Goal: Communication & Community: Ask a question

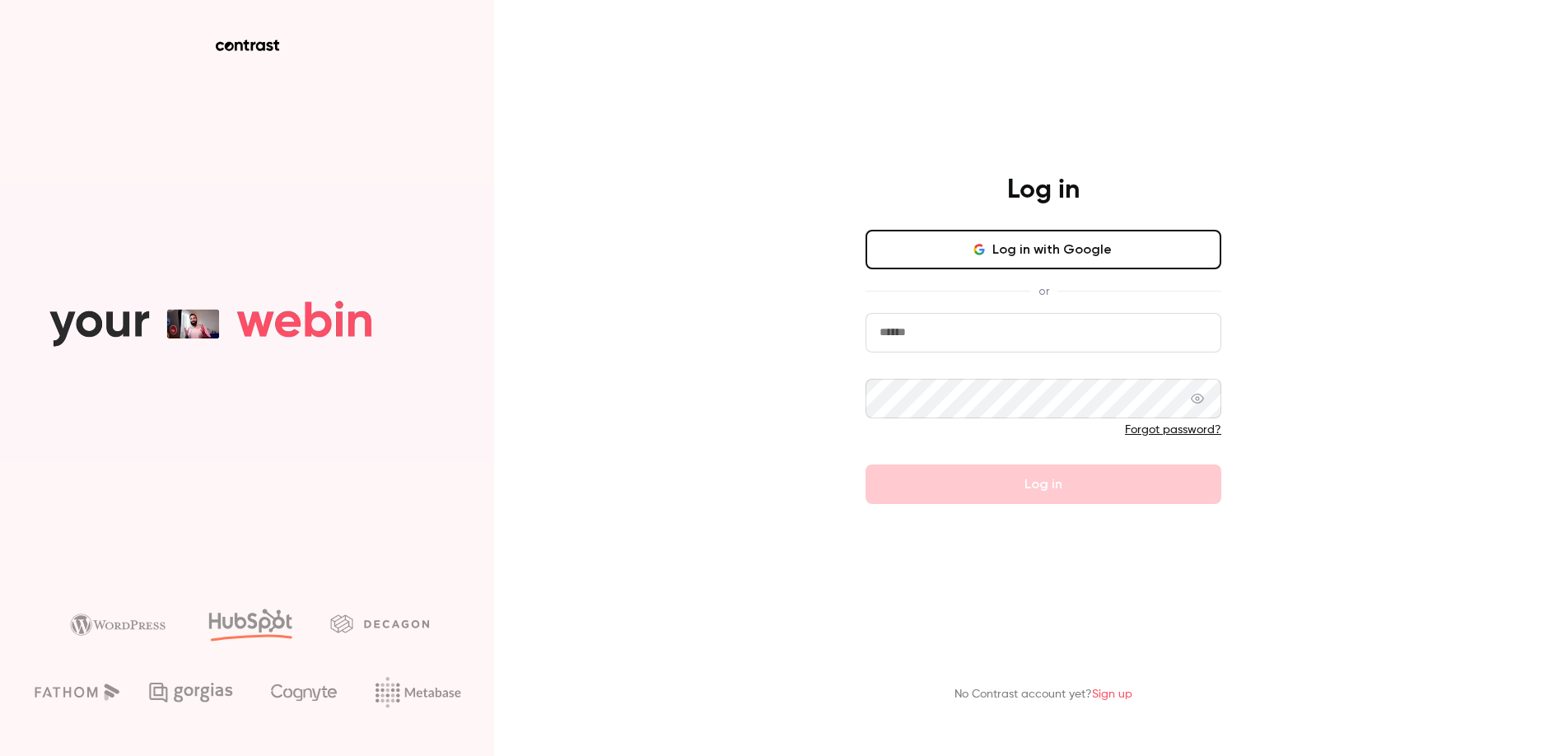
type input "**********"
click at [993, 480] on form "**********" at bounding box center [1043, 408] width 355 height 191
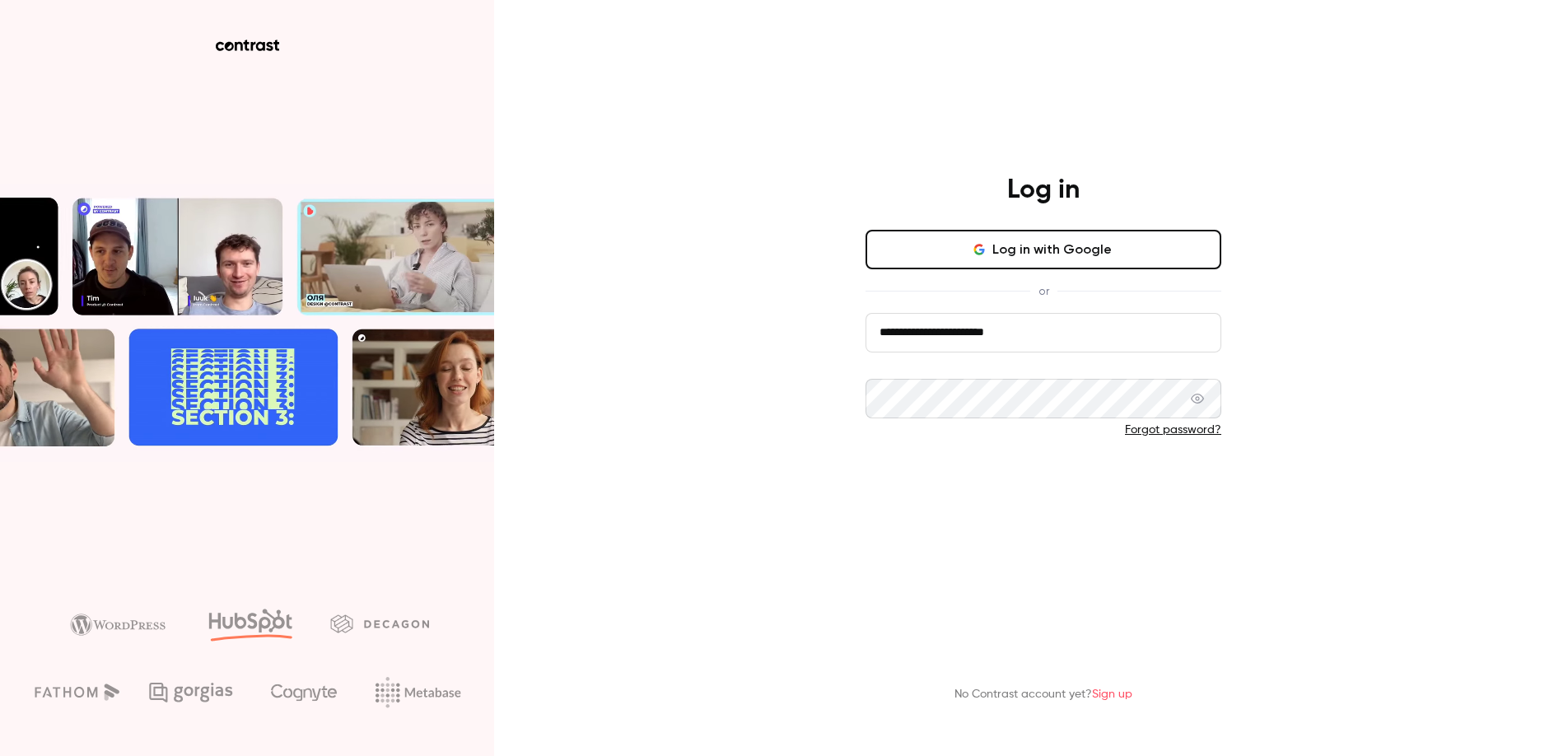
click at [1001, 491] on button "Log in" at bounding box center [1043, 484] width 355 height 39
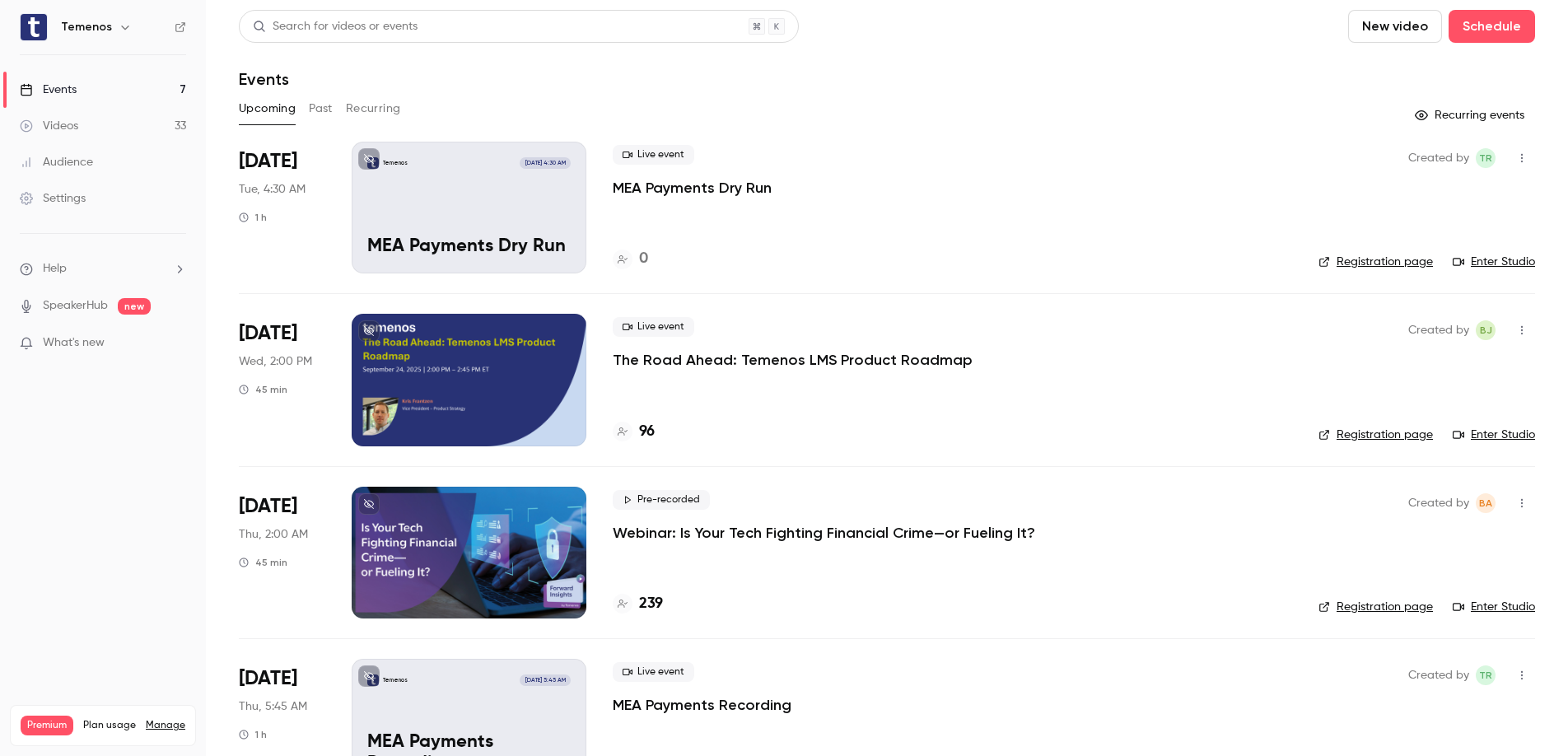
click at [69, 195] on div "Settings" at bounding box center [53, 199] width 66 height 16
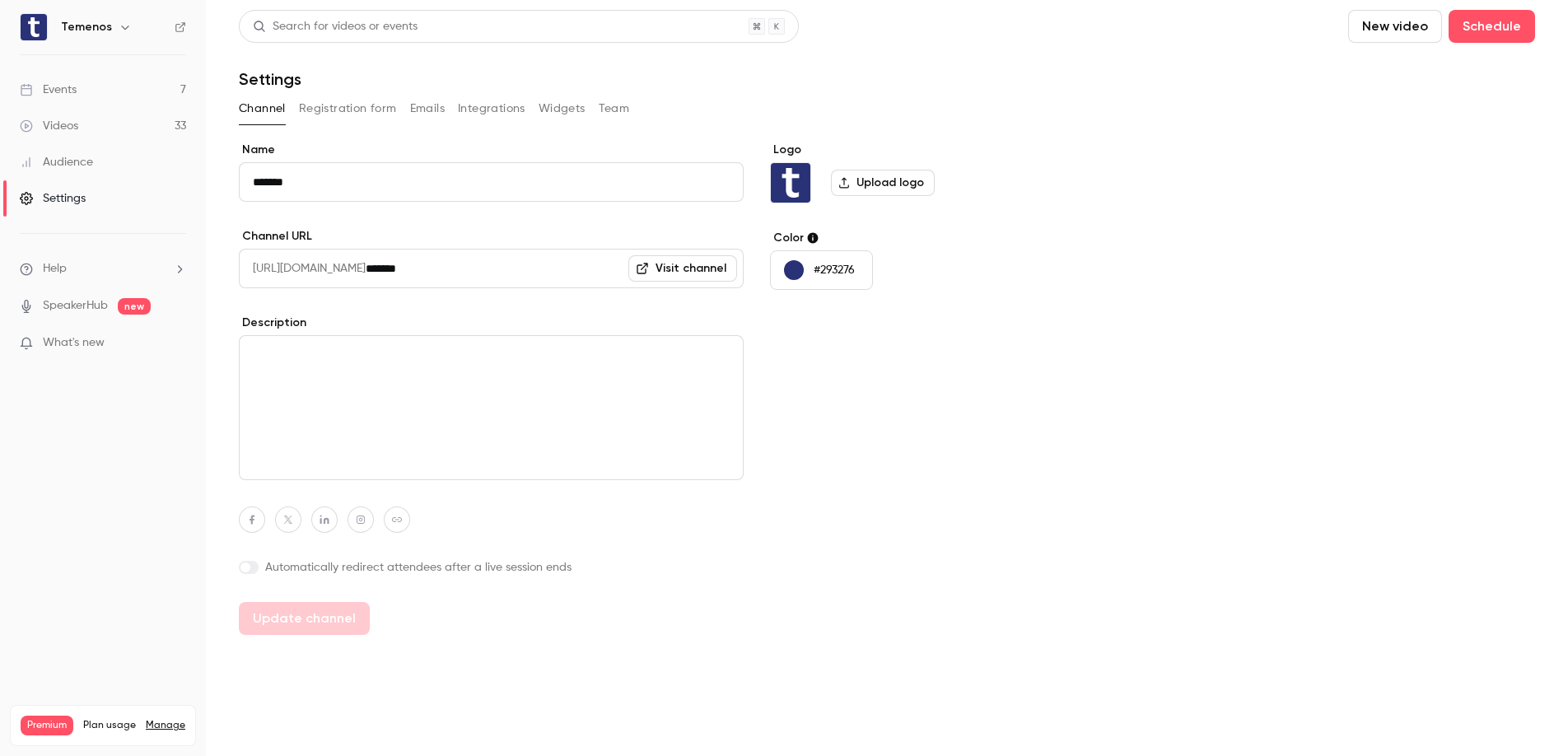
click at [166, 718] on link "Manage" at bounding box center [166, 725] width 39 height 13
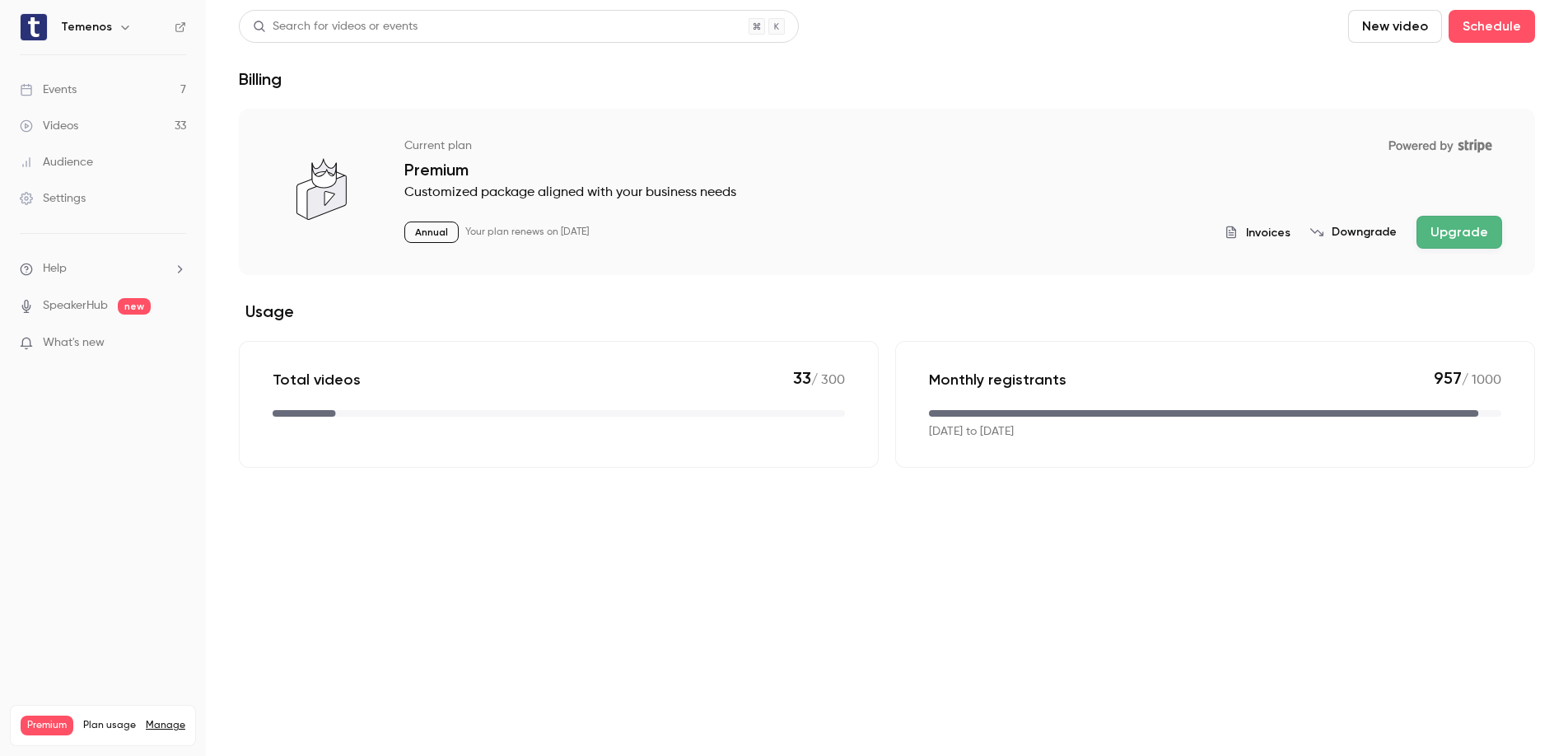
click at [118, 21] on icon "button" at bounding box center [124, 27] width 13 height 13
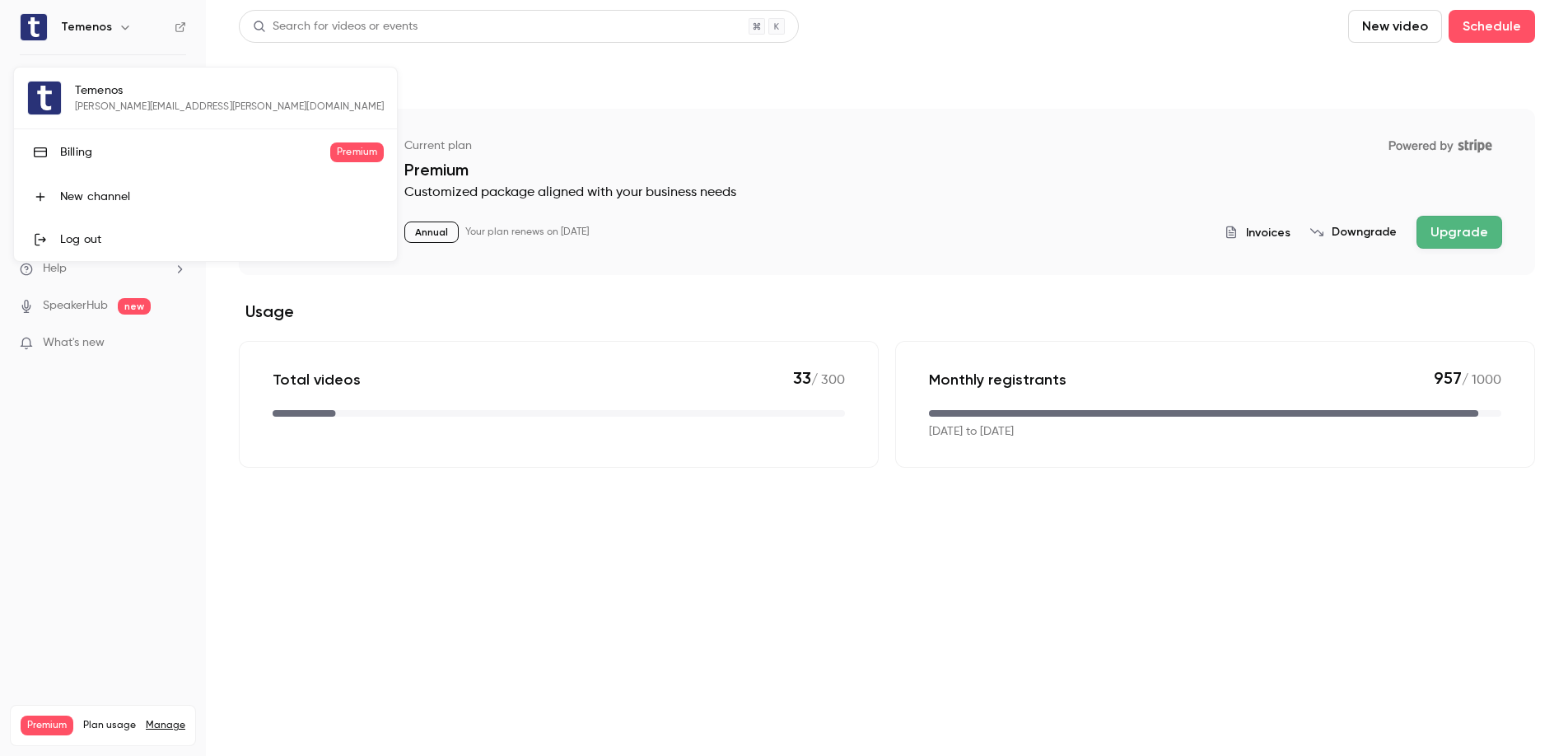
click at [77, 144] on div "Billing" at bounding box center [195, 152] width 270 height 16
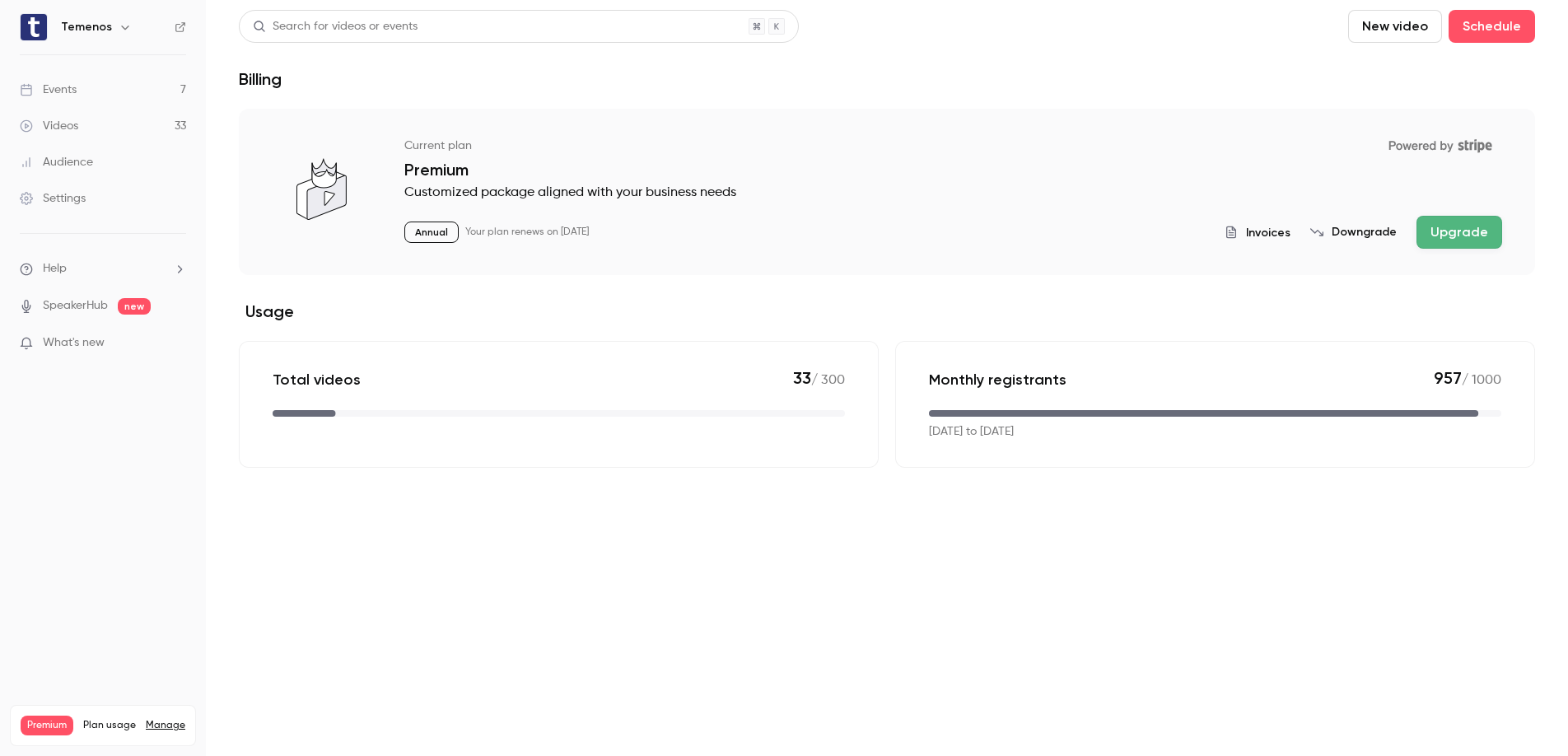
click at [90, 90] on link "Events 7" at bounding box center [103, 89] width 206 height 36
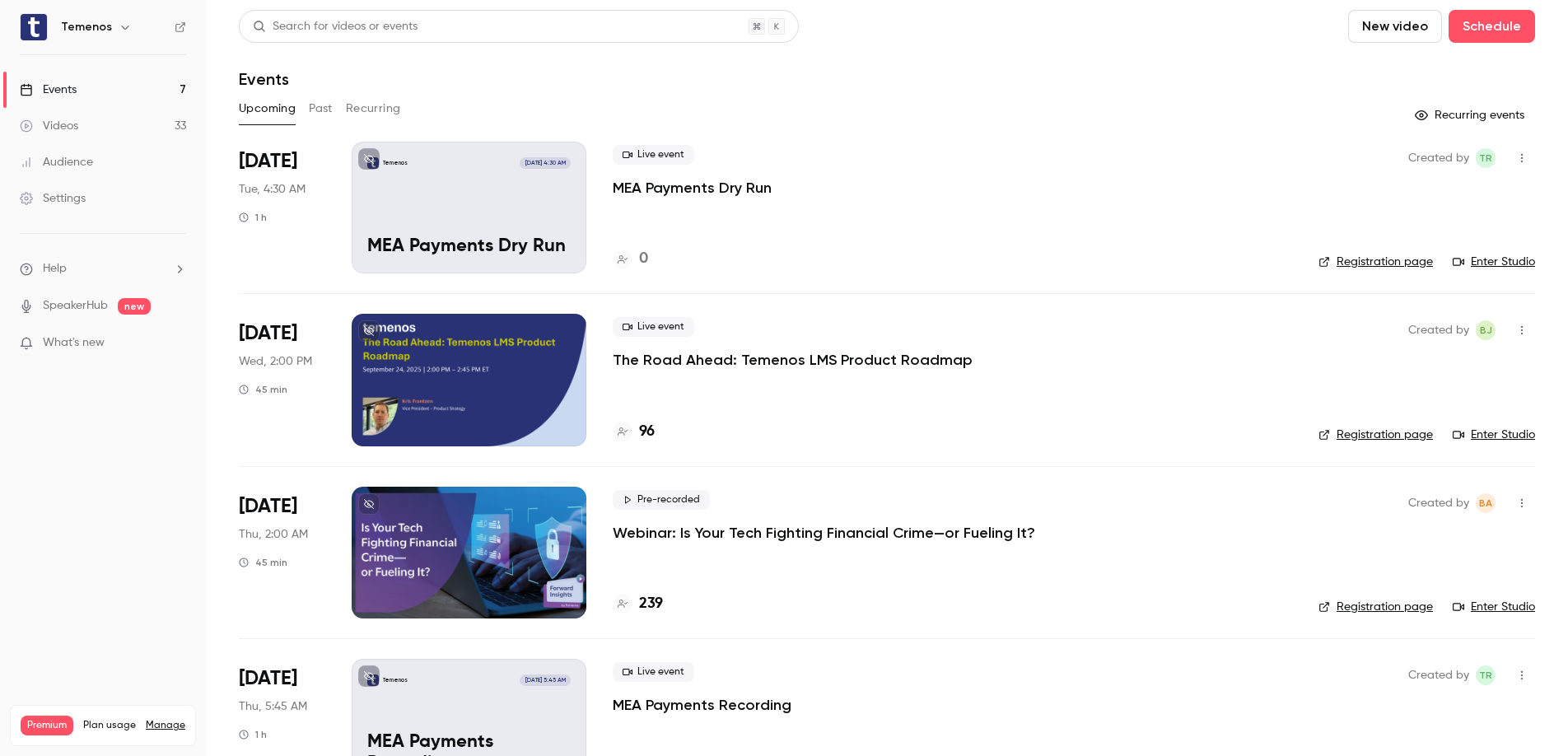
click at [312, 101] on button "Past" at bounding box center [320, 108] width 24 height 26
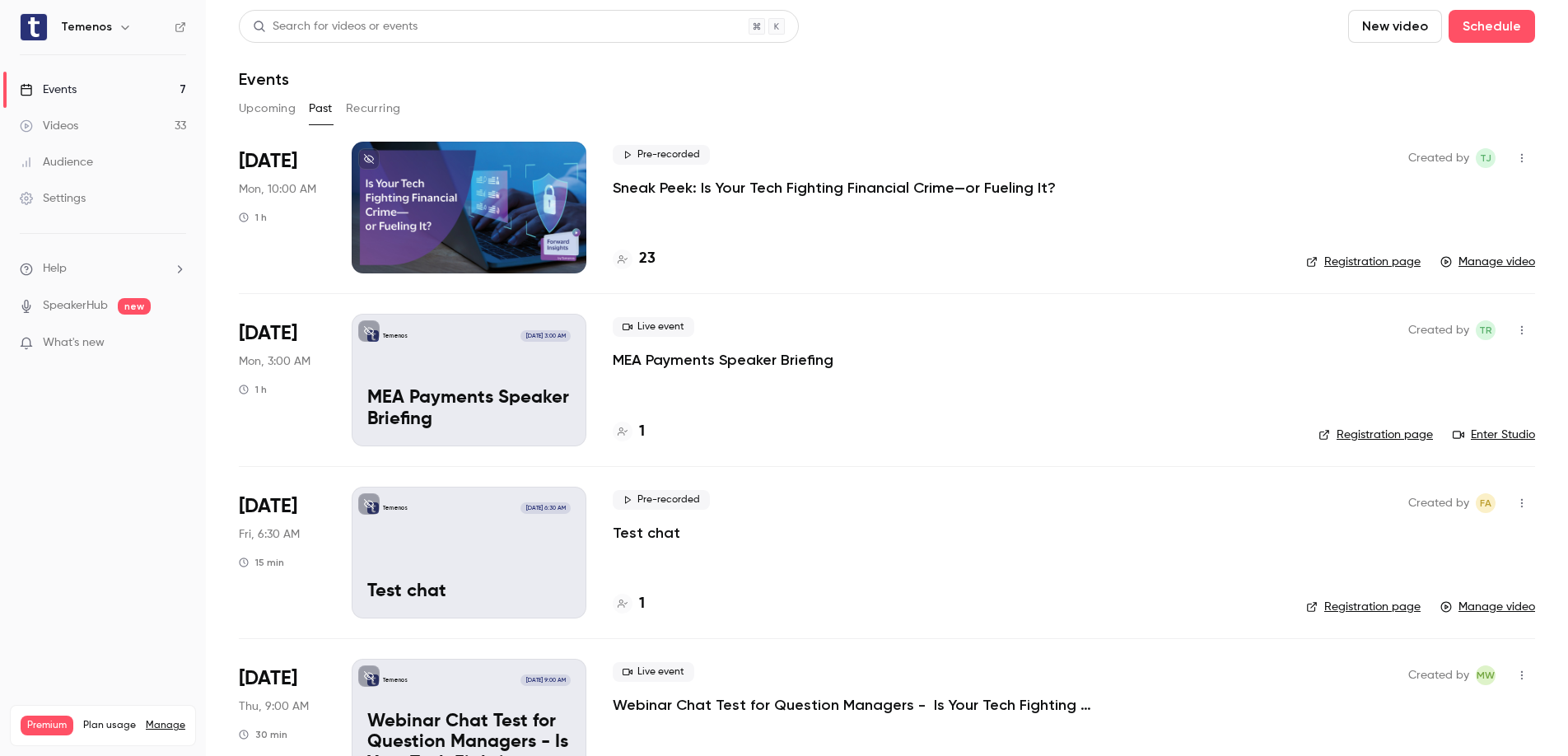
click at [753, 205] on div "Pre-recorded Sneak Peek: Is Your Tech Fighting Financial Crime—or Fueling It? 23" at bounding box center [946, 207] width 667 height 132
click at [734, 191] on p "Sneak Peek: Is Your Tech Fighting Financial Crime—or Fueling It?" at bounding box center [834, 188] width 443 height 20
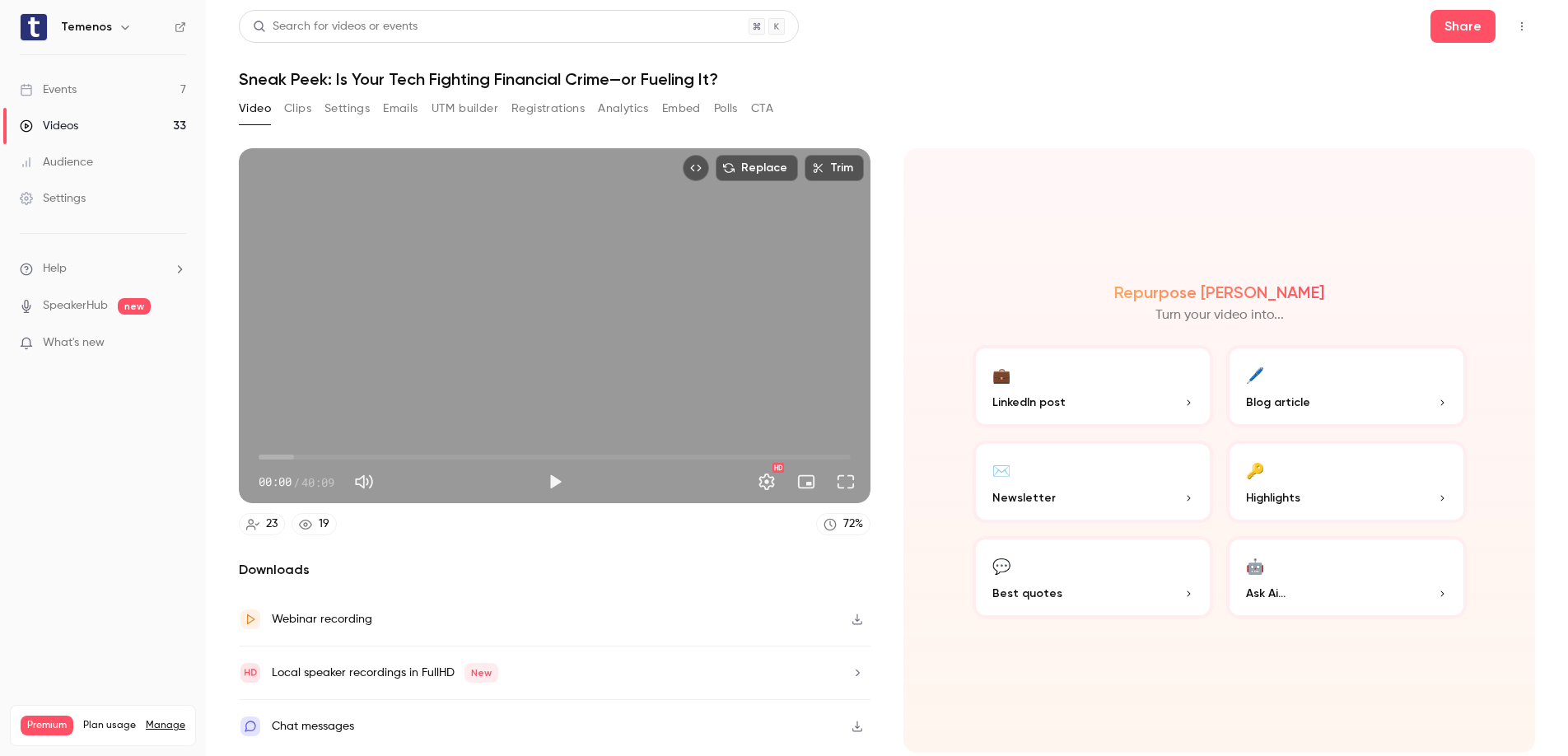
click at [355, 115] on button "Settings" at bounding box center [347, 108] width 46 height 26
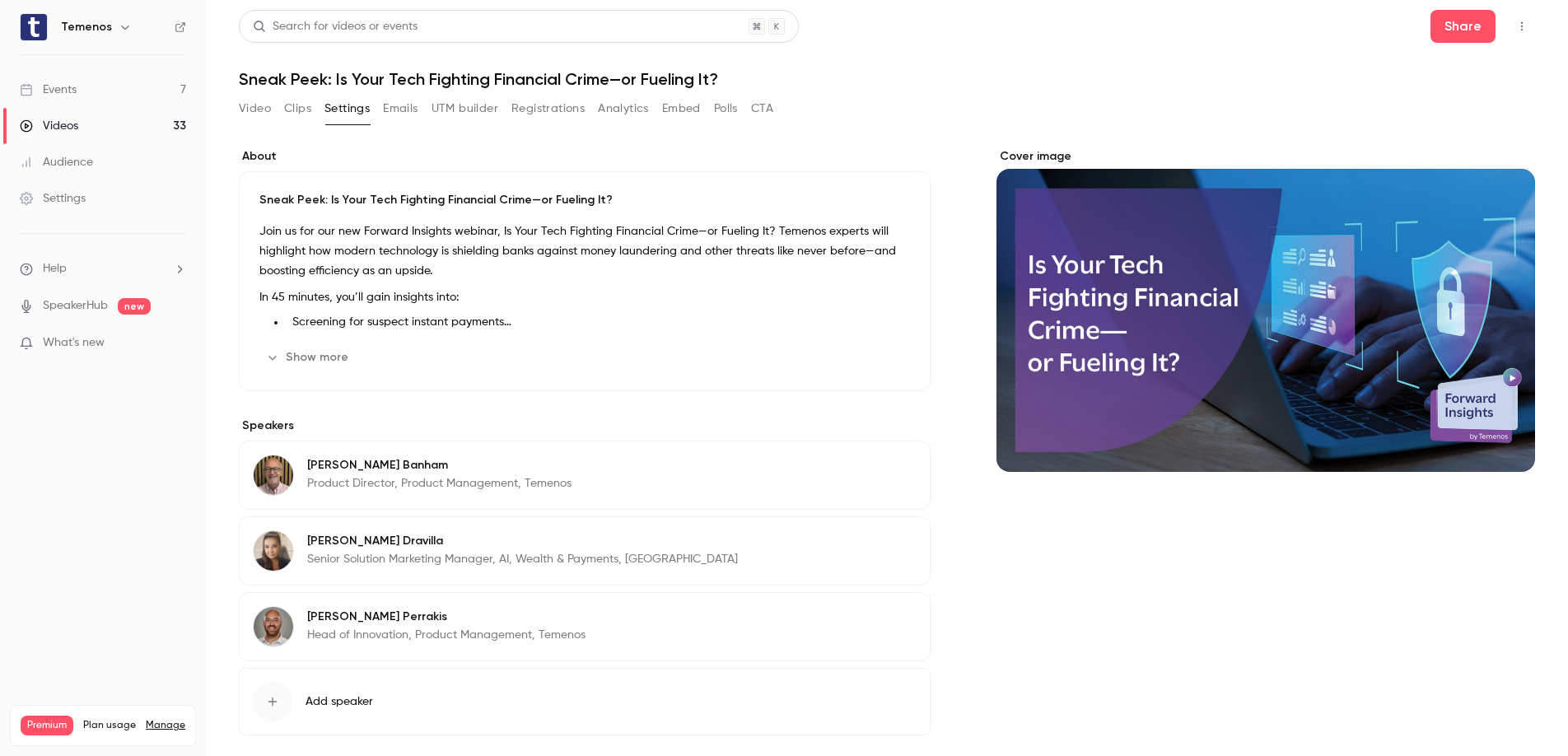
click at [409, 101] on button "Emails" at bounding box center [400, 108] width 35 height 26
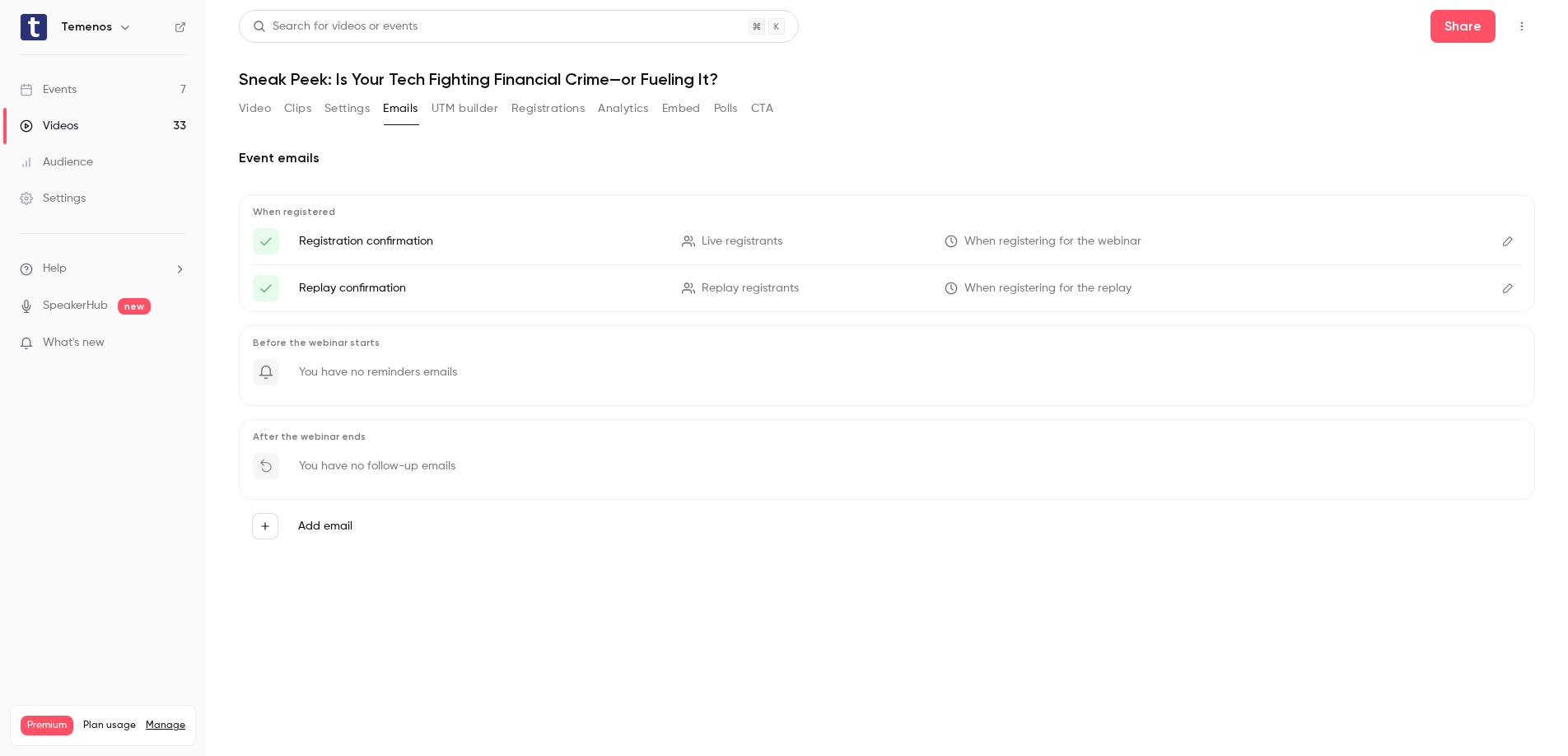
click at [234, 108] on main "Search for videos or events Share Sneak Peek: Is Your Tech Fighting Financial C…" at bounding box center [887, 378] width 1362 height 756
click at [252, 108] on button "Video" at bounding box center [255, 108] width 32 height 26
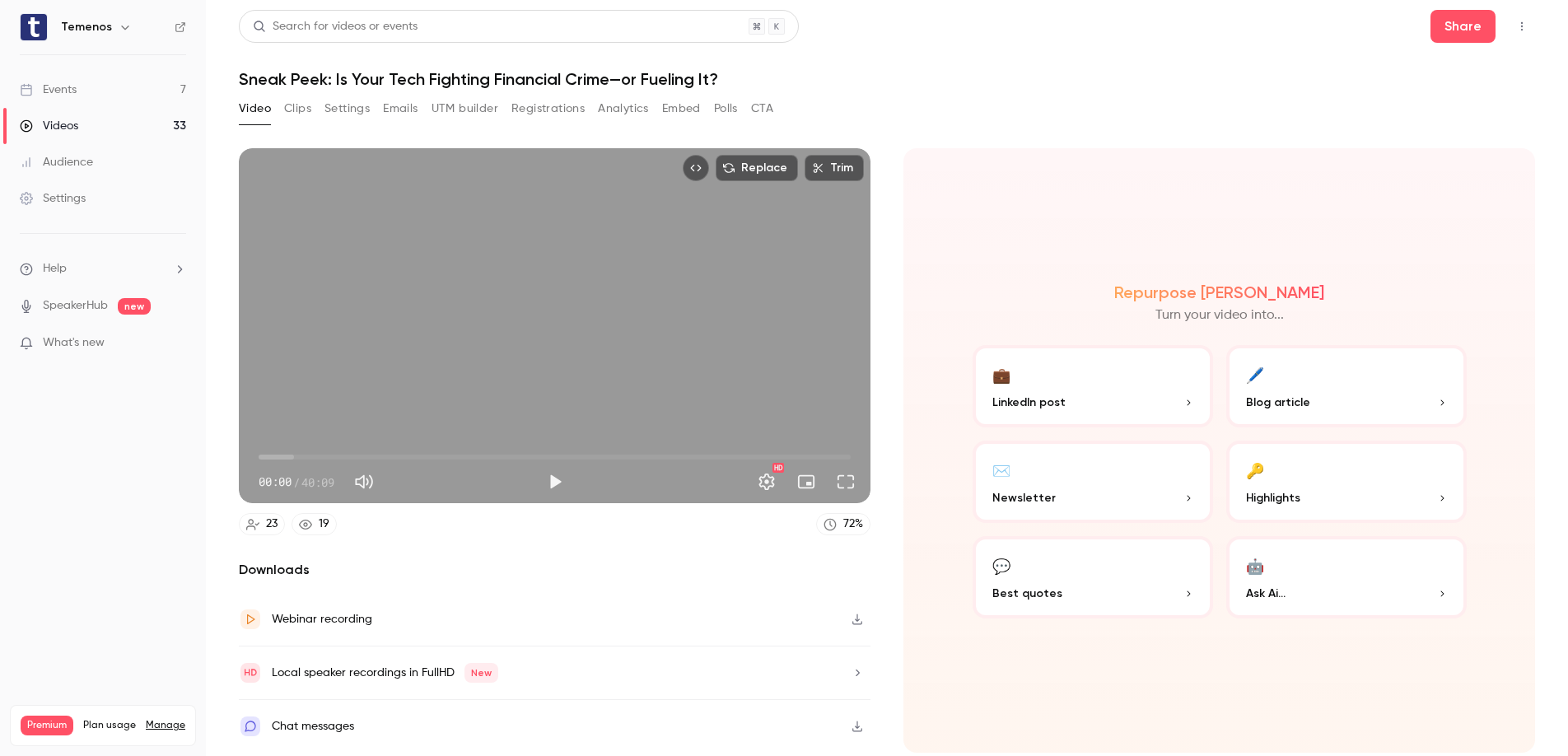
click at [1317, 598] on p "Ask Ai..." at bounding box center [1346, 592] width 201 height 17
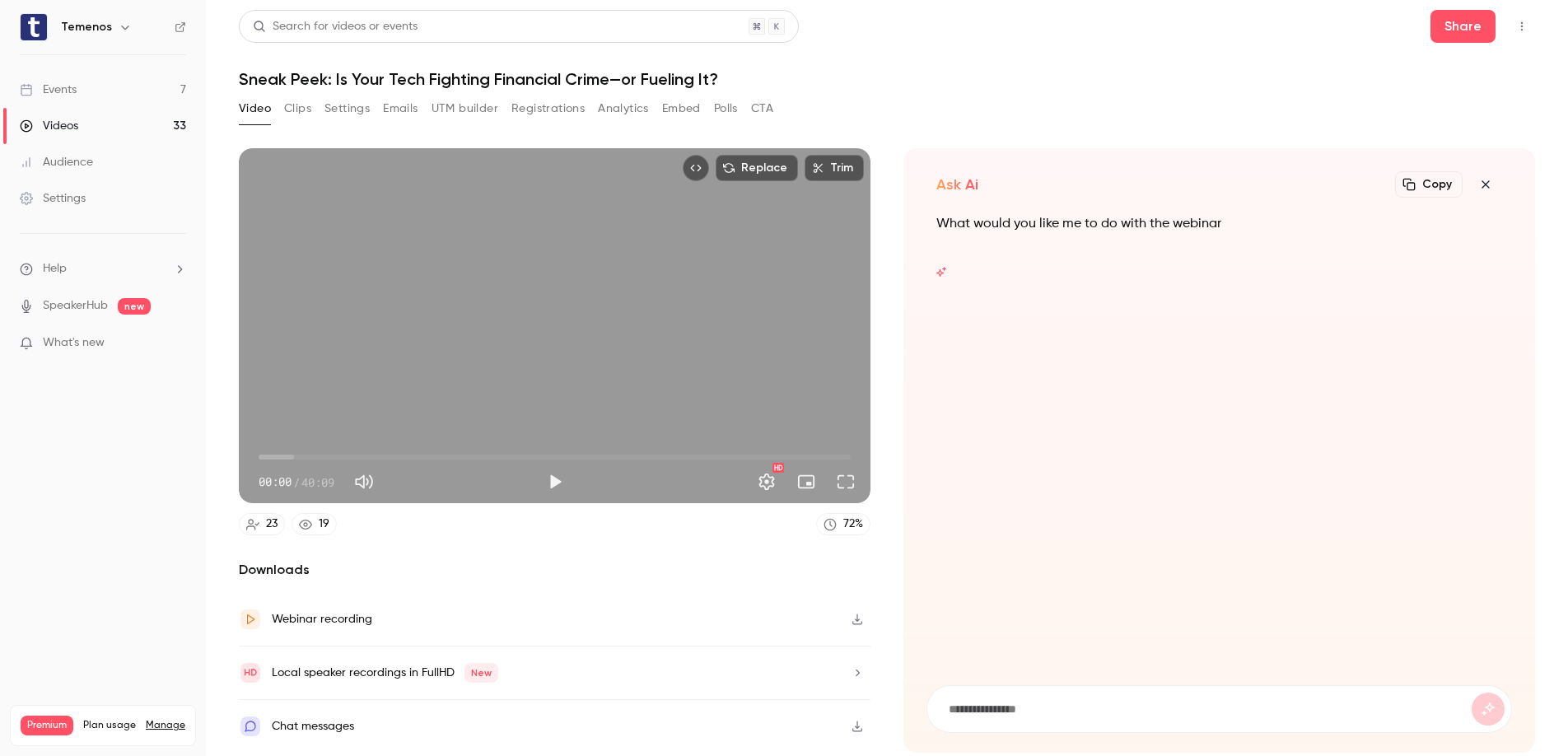
type input "*"
click at [1016, 708] on input "*" at bounding box center [1209, 709] width 524 height 18
type input "***"
click at [1471, 692] on button "submit" at bounding box center [1487, 709] width 33 height 33
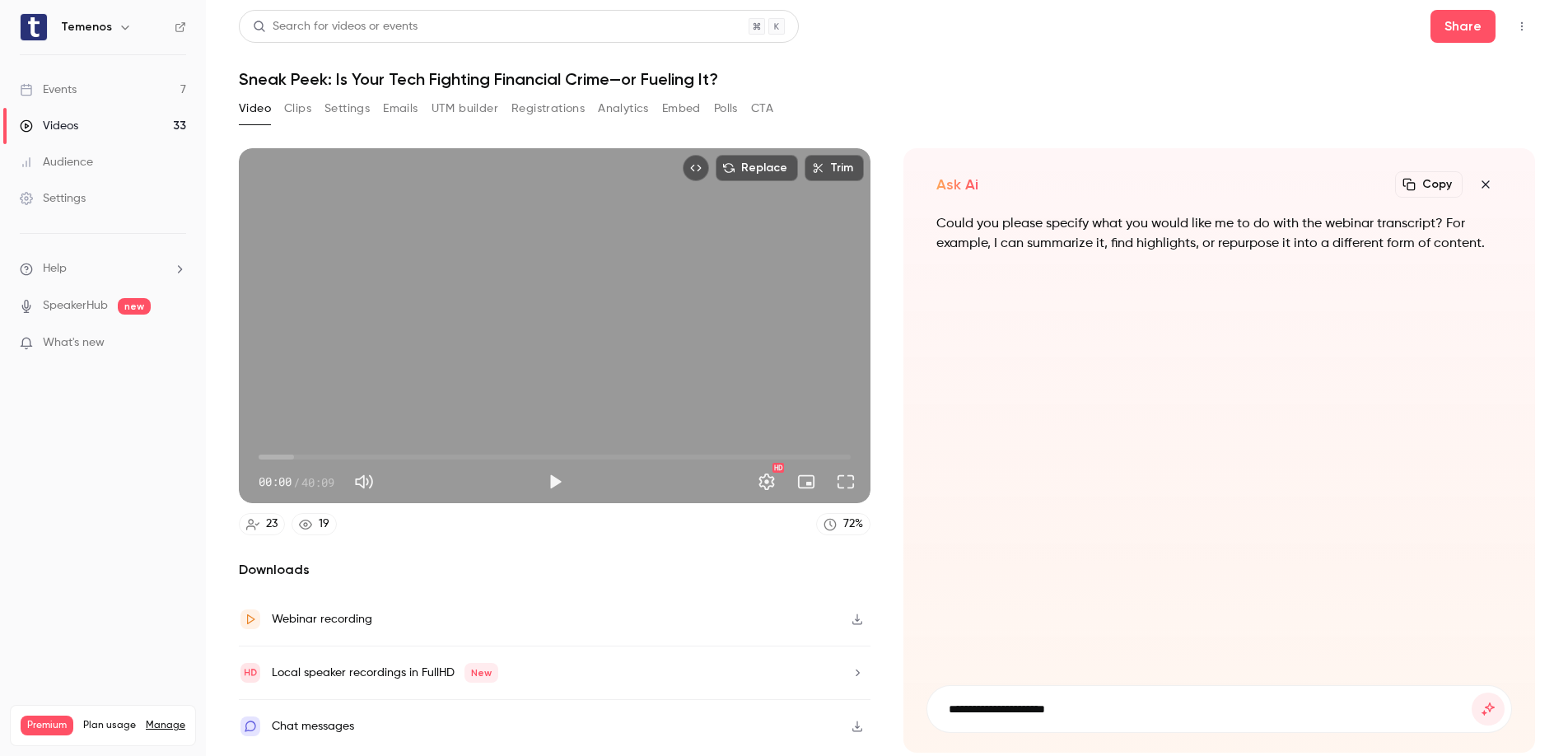
type input "**********"
click at [1471, 692] on button "submit" at bounding box center [1487, 709] width 33 height 33
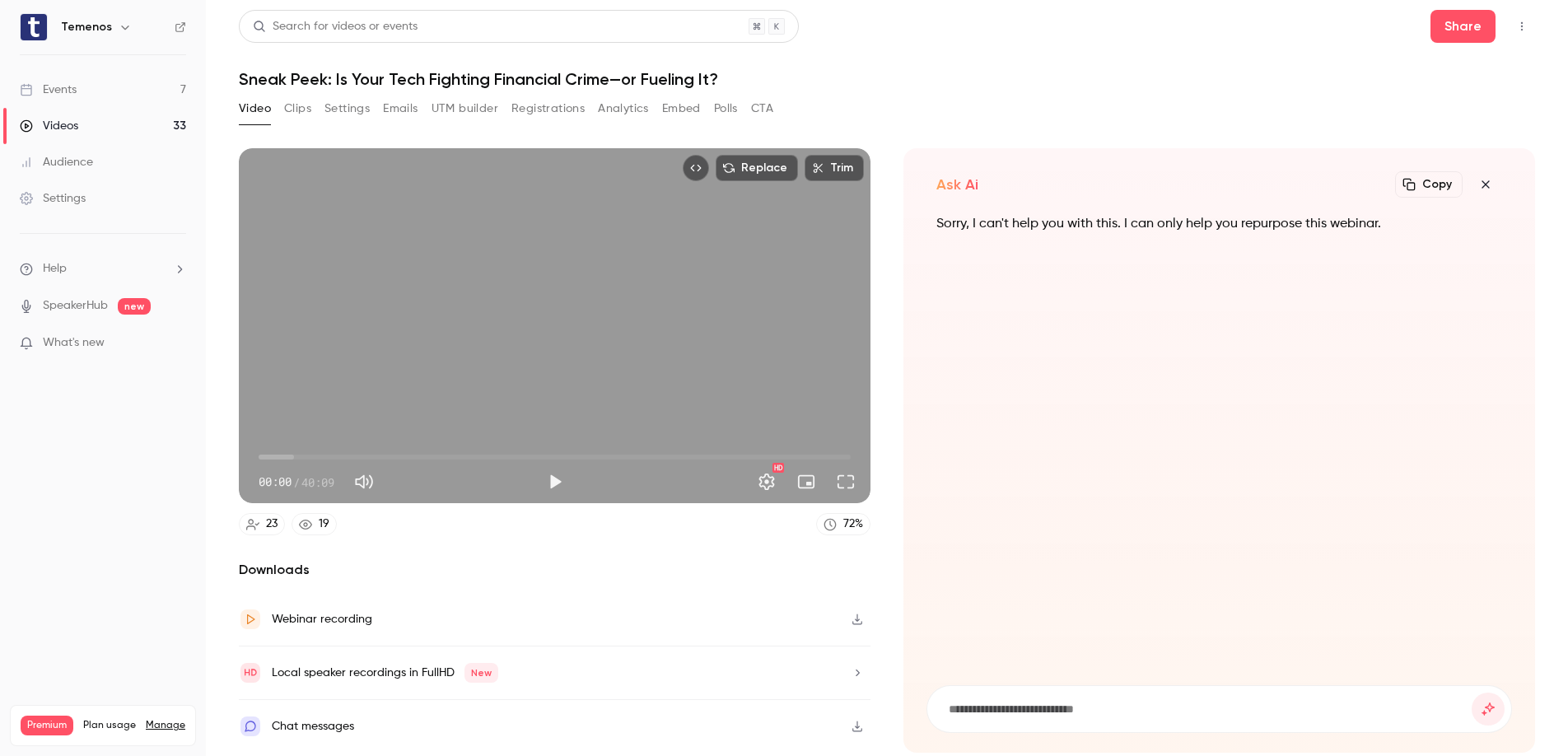
click at [64, 345] on span "What's new" at bounding box center [73, 343] width 62 height 17
click at [1150, 422] on div at bounding box center [784, 378] width 1568 height 756
click at [1484, 181] on icon "button" at bounding box center [1486, 184] width 20 height 13
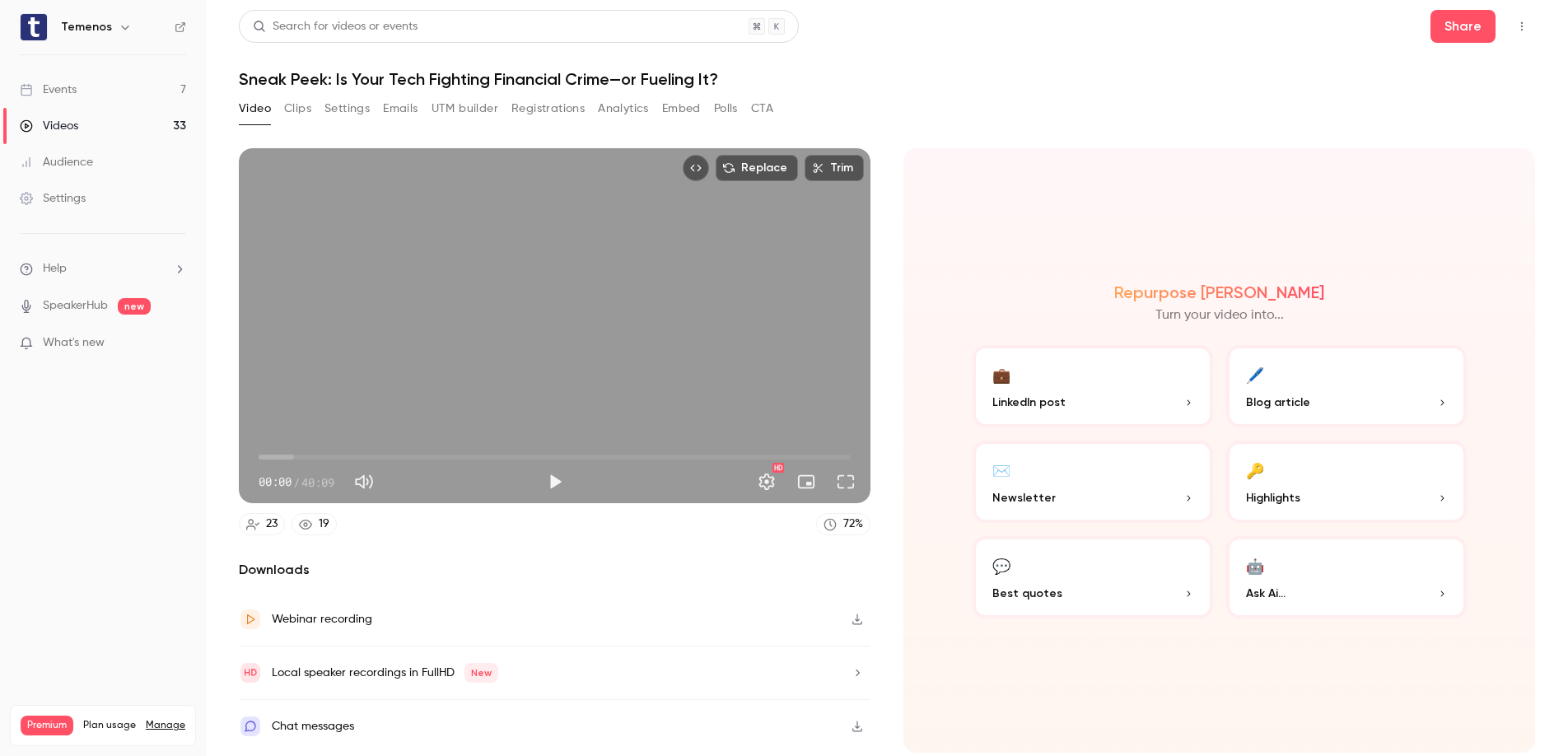
click at [1439, 404] on icon "button" at bounding box center [1442, 402] width 10 height 10
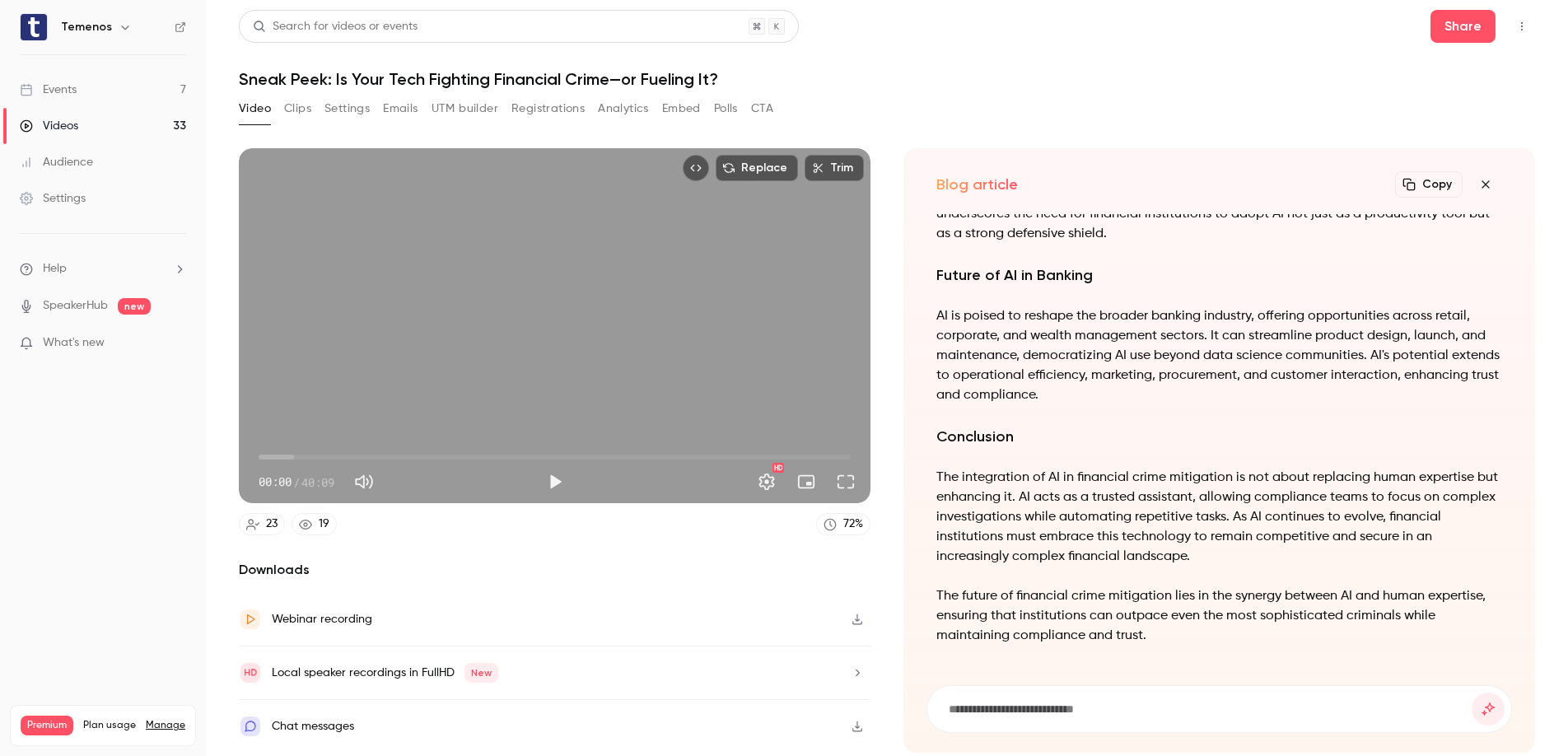
click at [1147, 704] on input at bounding box center [1209, 709] width 524 height 18
type input "**********"
click at [1471, 692] on button "submit" at bounding box center [1487, 709] width 33 height 33
click at [1488, 183] on icon "button" at bounding box center [1486, 184] width 20 height 13
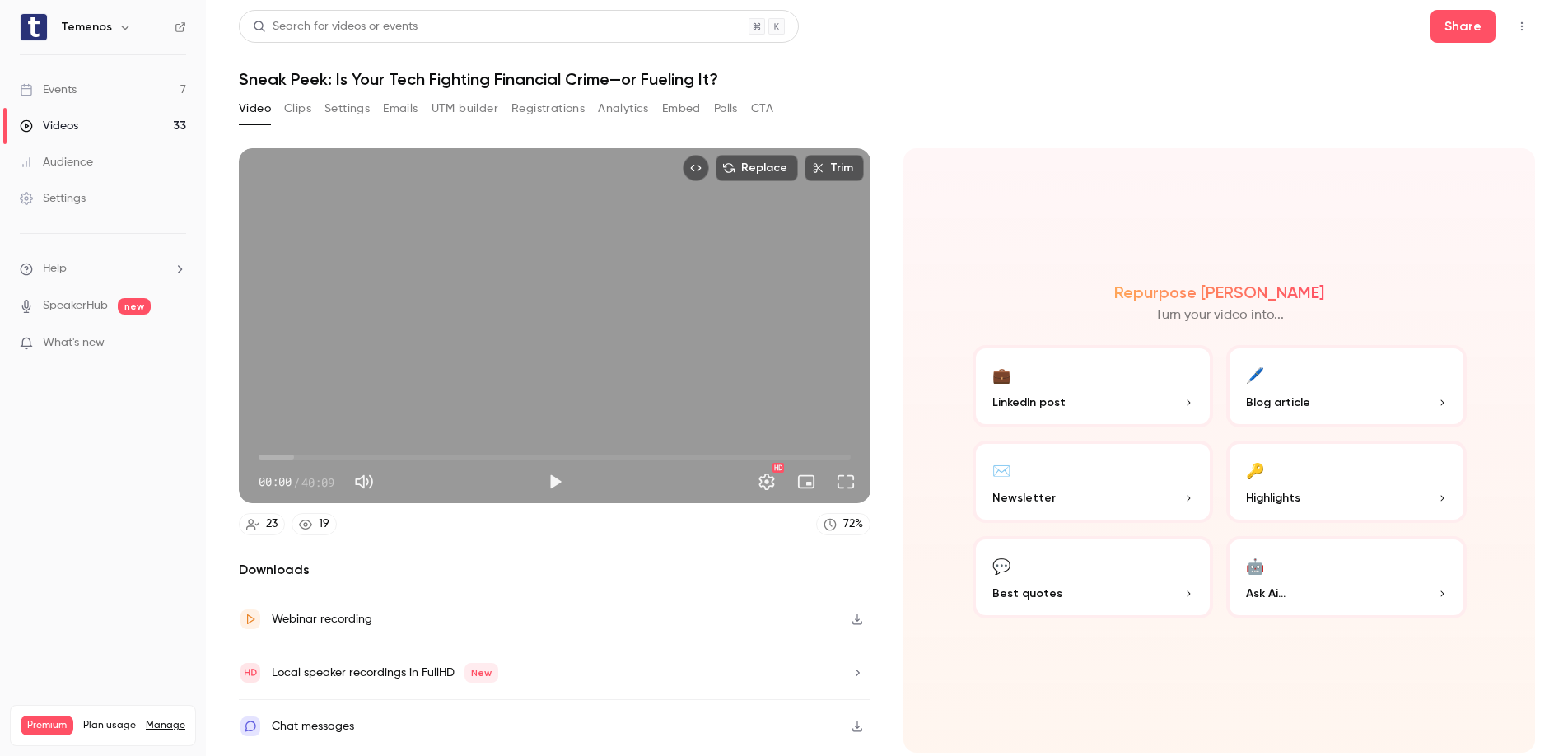
click at [1080, 563] on button "💬 Best quotes" at bounding box center [1093, 577] width 241 height 82
